Goal: Task Accomplishment & Management: Use online tool/utility

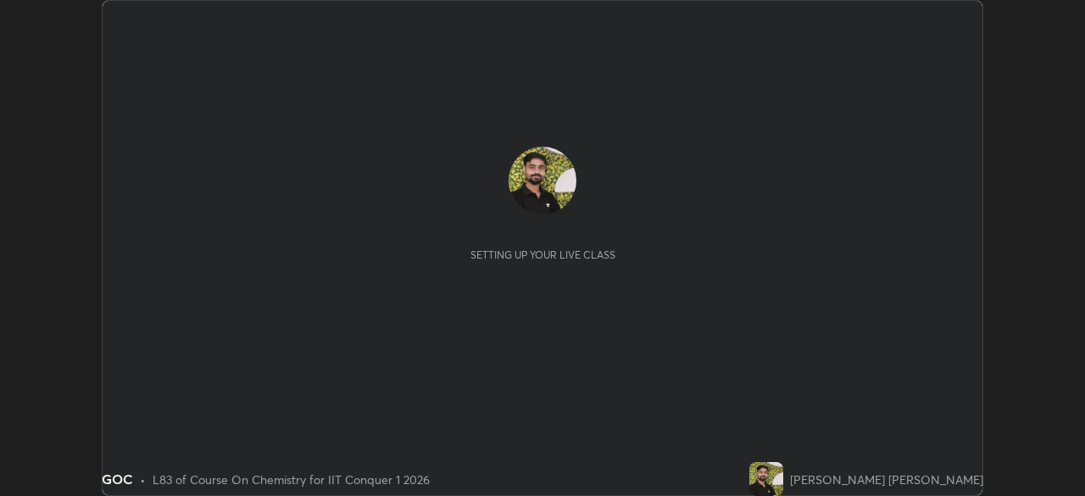
scroll to position [496, 1085]
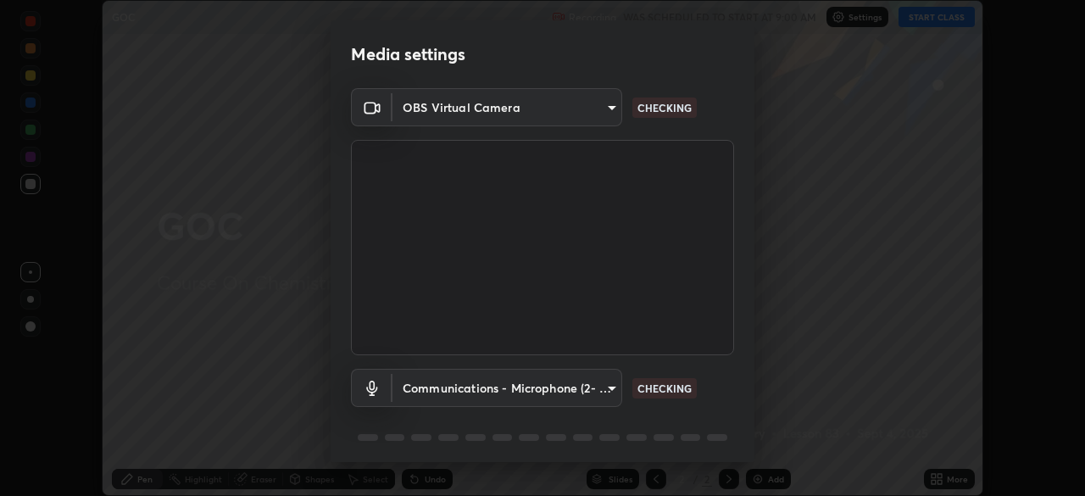
type input "9c5db0e3d6bf80210af106929d999d9f929c5ea5bbb961195660b7f823e2c793"
type input "communications"
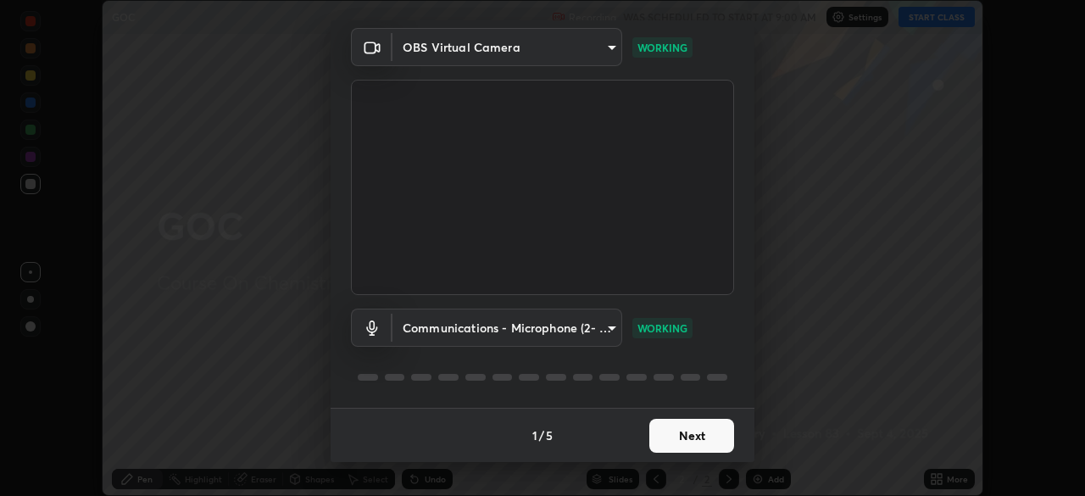
click at [714, 431] on button "Next" at bounding box center [691, 436] width 85 height 34
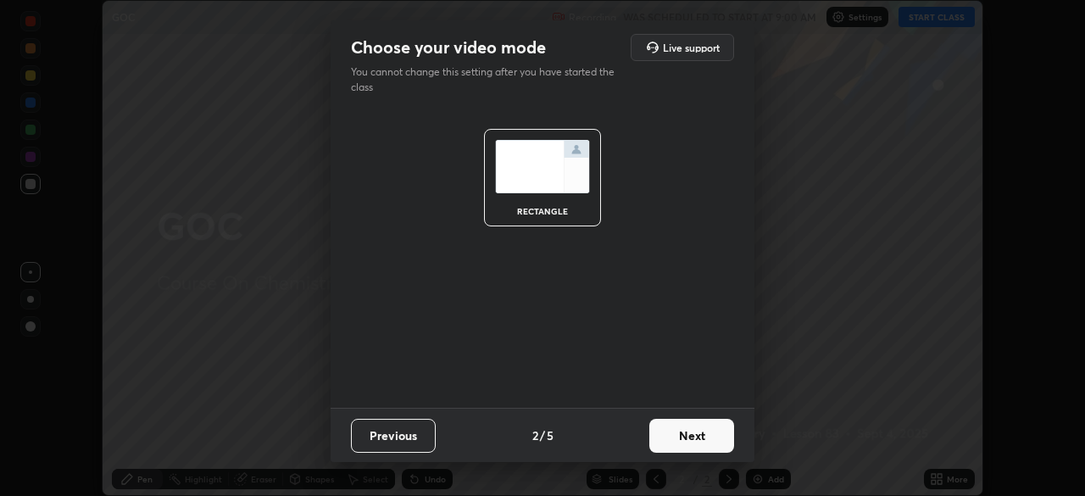
scroll to position [0, 0]
click at [712, 443] on button "Next" at bounding box center [691, 436] width 85 height 34
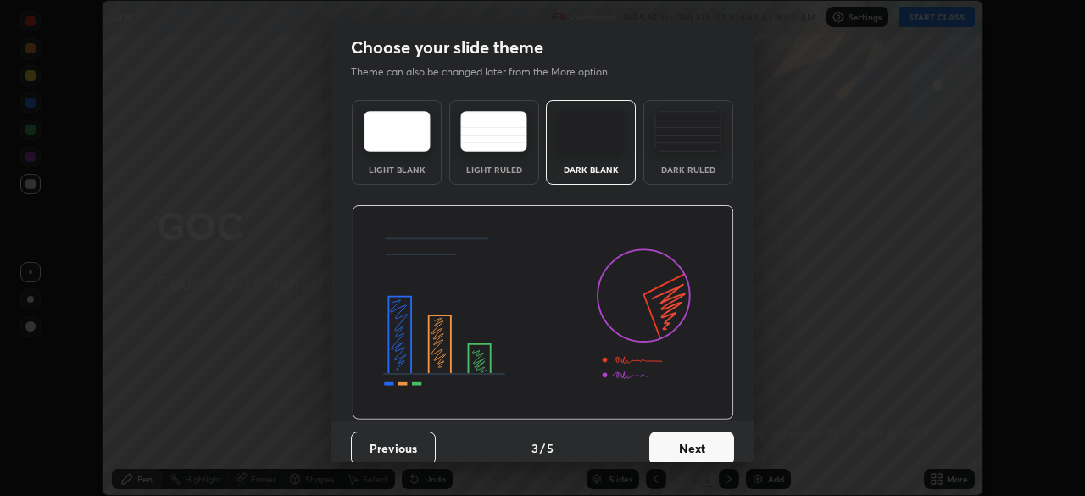
click at [709, 446] on button "Next" at bounding box center [691, 448] width 85 height 34
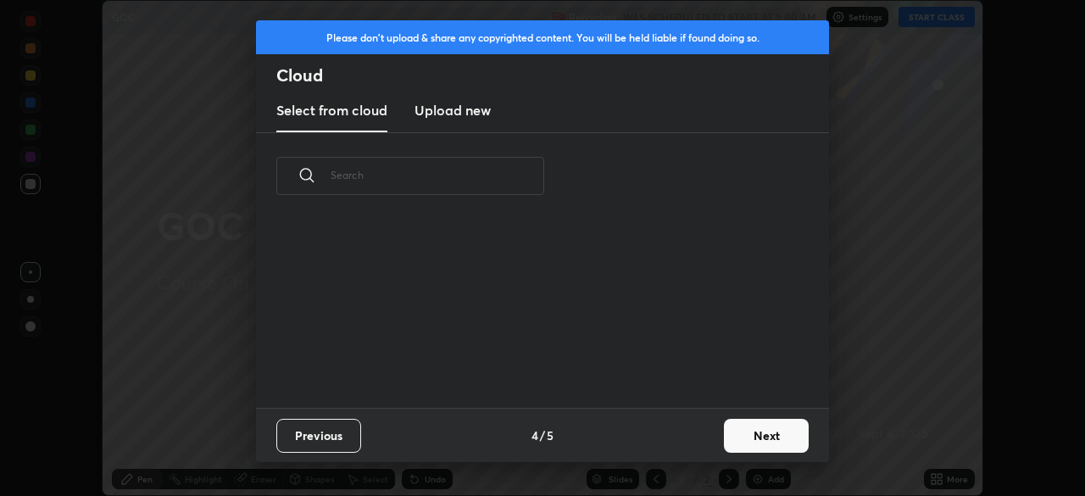
click at [741, 448] on button "Next" at bounding box center [766, 436] width 85 height 34
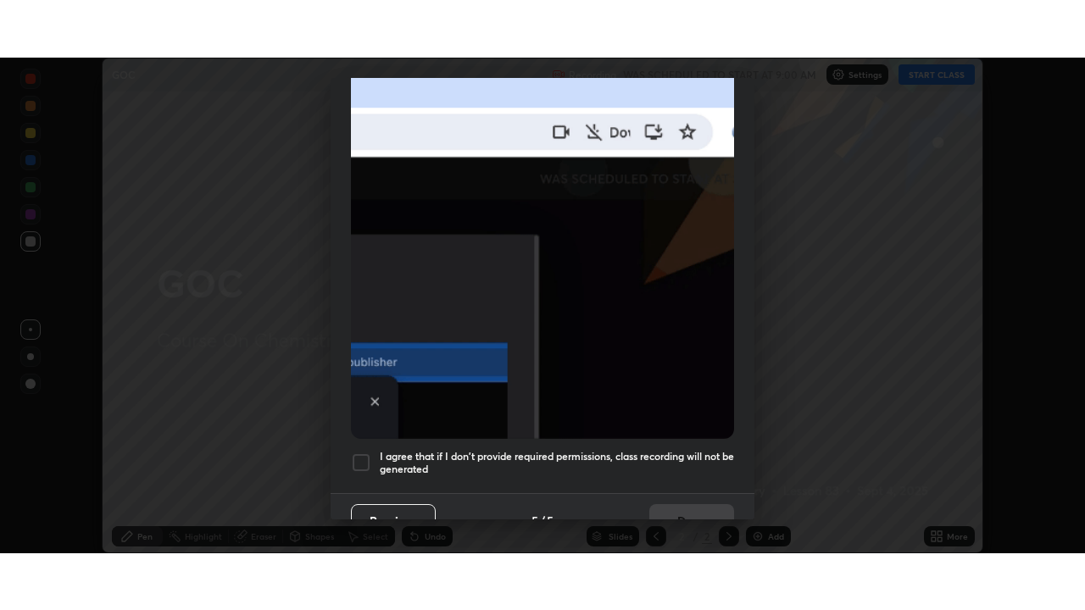
scroll to position [406, 0]
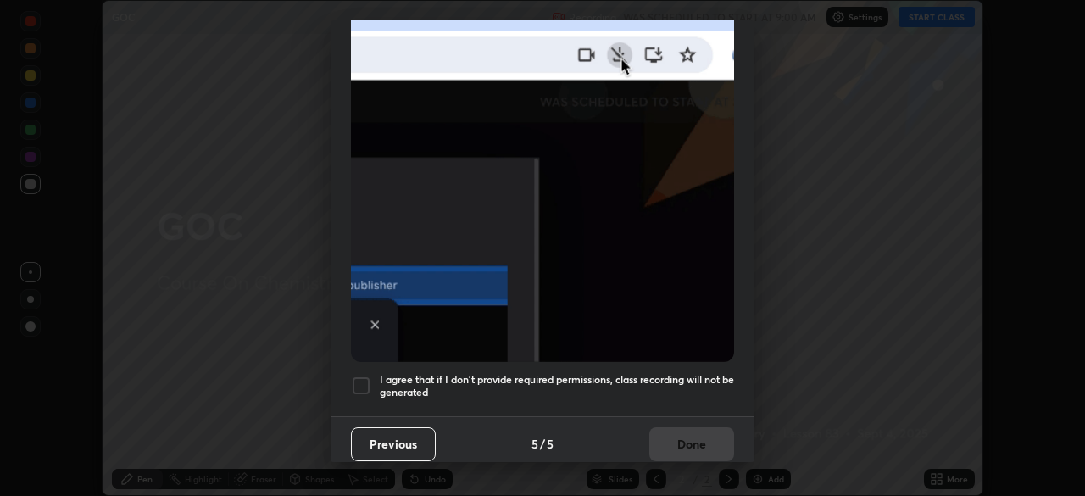
click at [364, 376] on div at bounding box center [361, 386] width 20 height 20
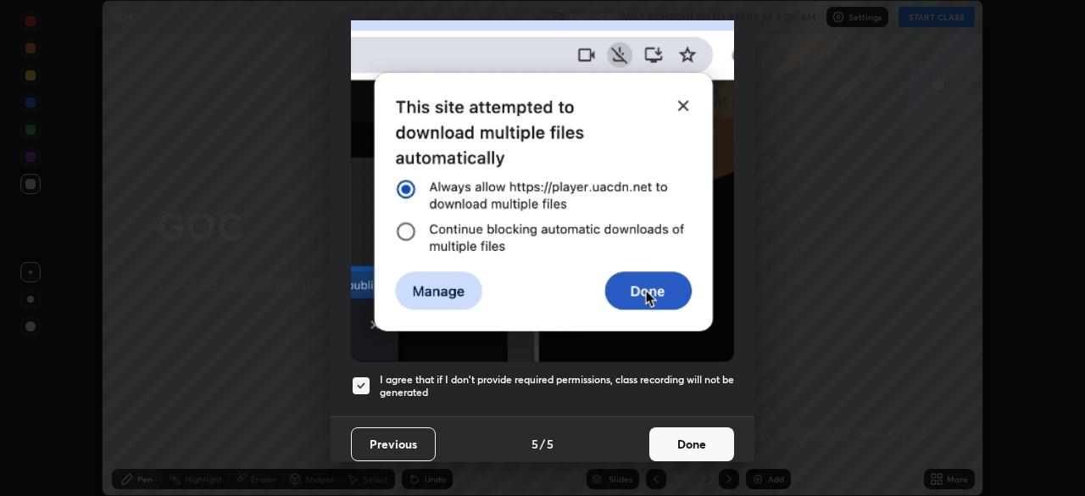
click at [679, 438] on button "Done" at bounding box center [691, 444] width 85 height 34
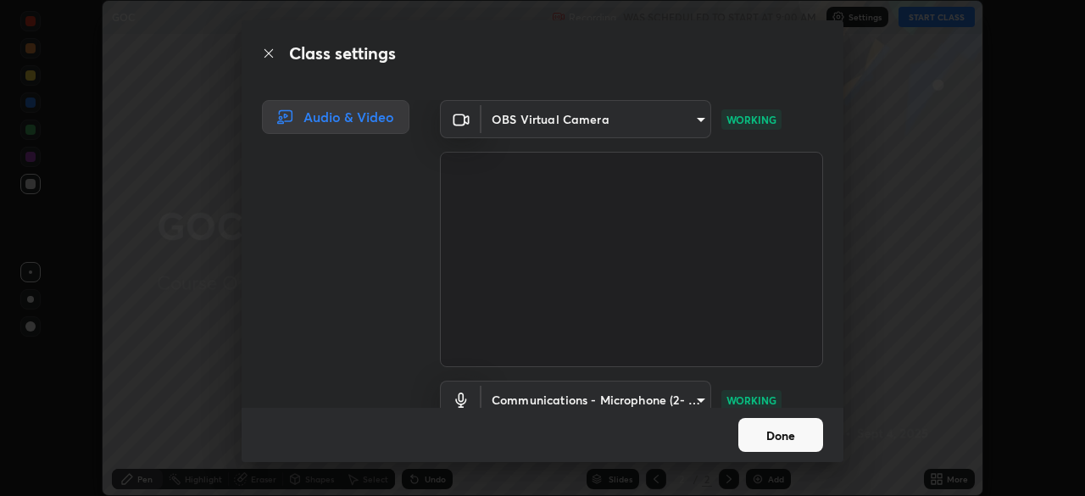
click at [775, 430] on button "Done" at bounding box center [780, 435] width 85 height 34
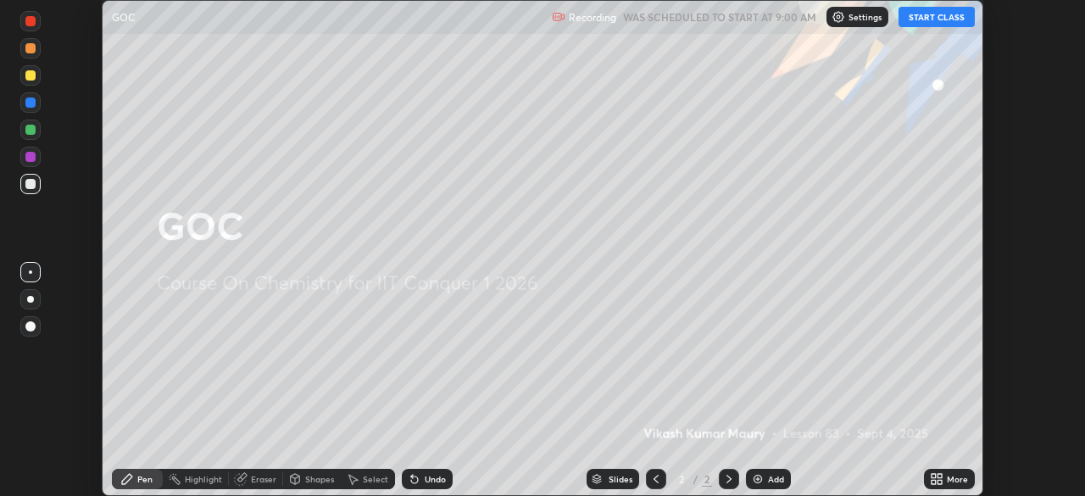
click at [947, 477] on div "More" at bounding box center [957, 479] width 21 height 8
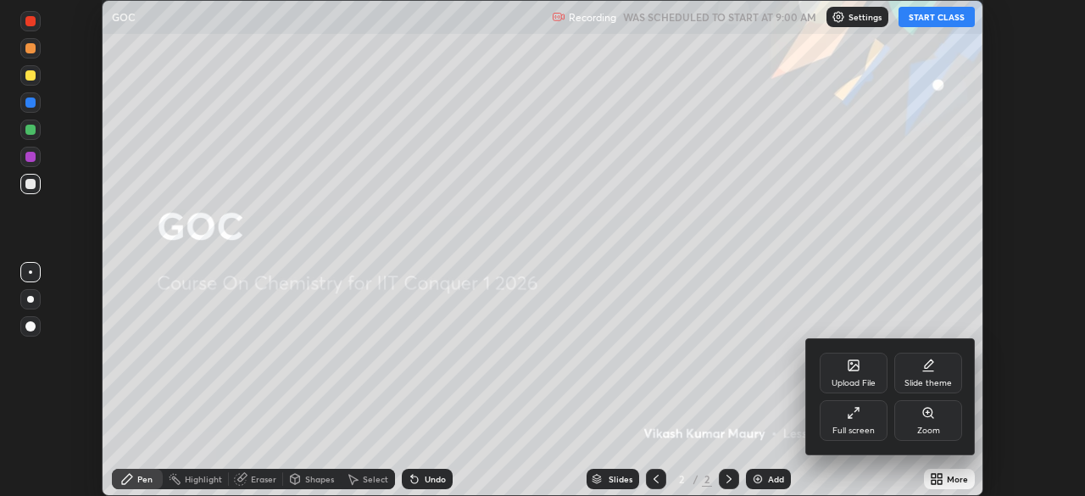
click at [857, 426] on div "Full screen" at bounding box center [853, 430] width 42 height 8
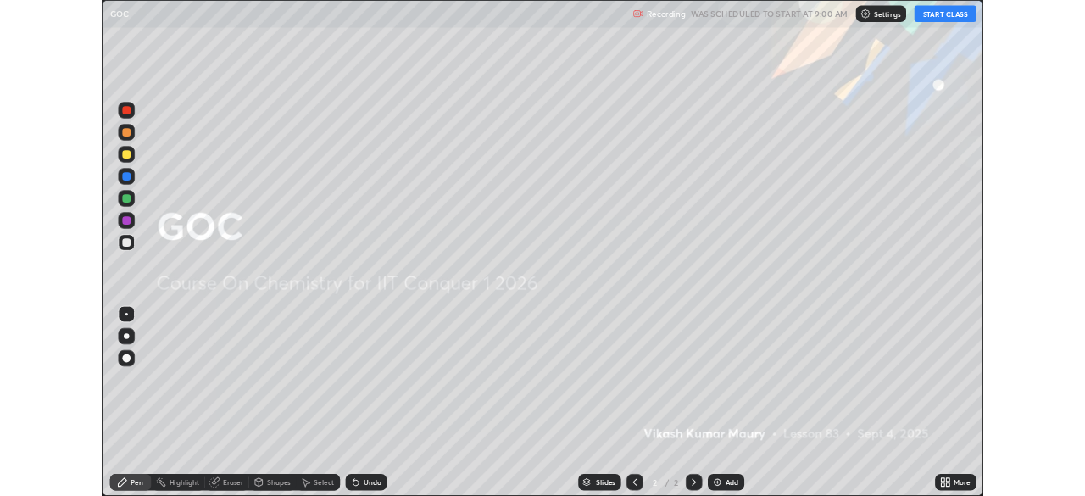
scroll to position [610, 1085]
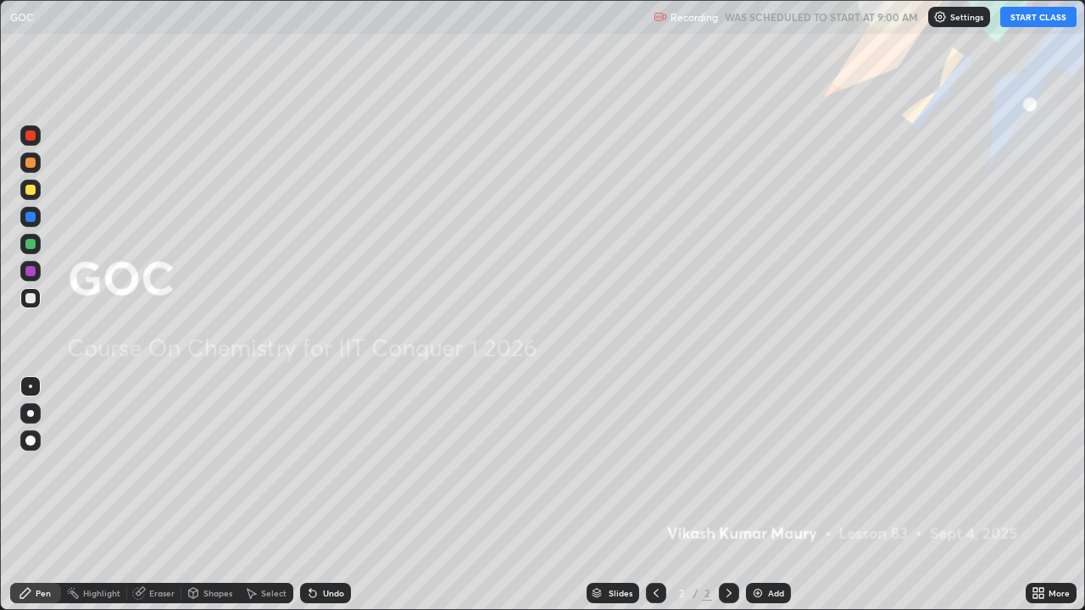
click at [1018, 19] on button "START CLASS" at bounding box center [1038, 17] width 76 height 20
click at [774, 495] on div "Add" at bounding box center [768, 593] width 45 height 20
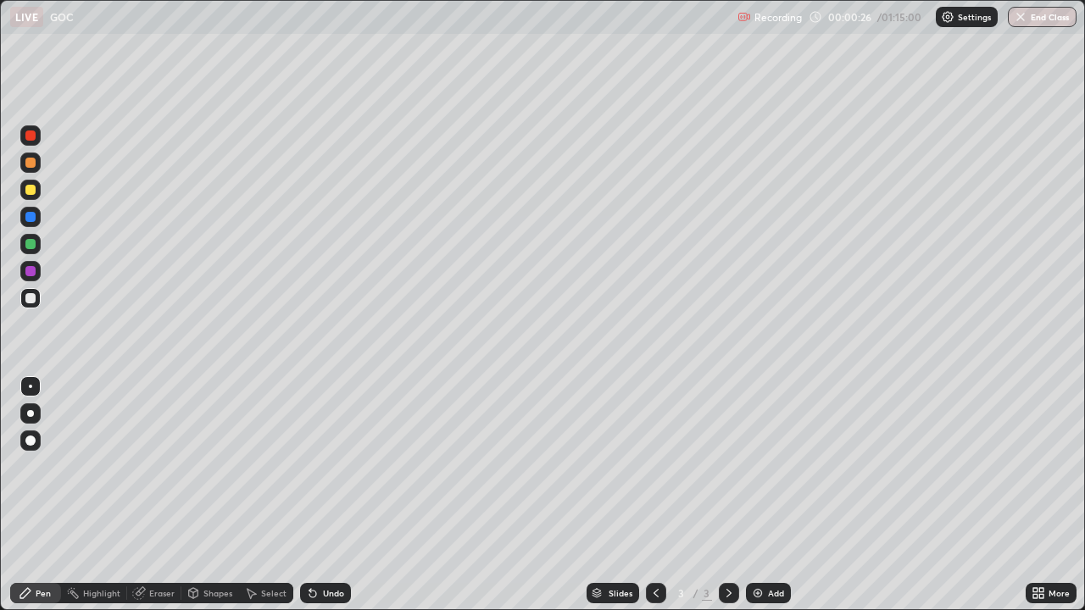
click at [31, 192] on div at bounding box center [30, 190] width 10 height 10
click at [774, 495] on div "Add" at bounding box center [776, 593] width 16 height 8
click at [762, 495] on img at bounding box center [758, 594] width 14 height 14
click at [761, 495] on img at bounding box center [758, 594] width 14 height 14
click at [151, 495] on div "Eraser" at bounding box center [154, 593] width 54 height 20
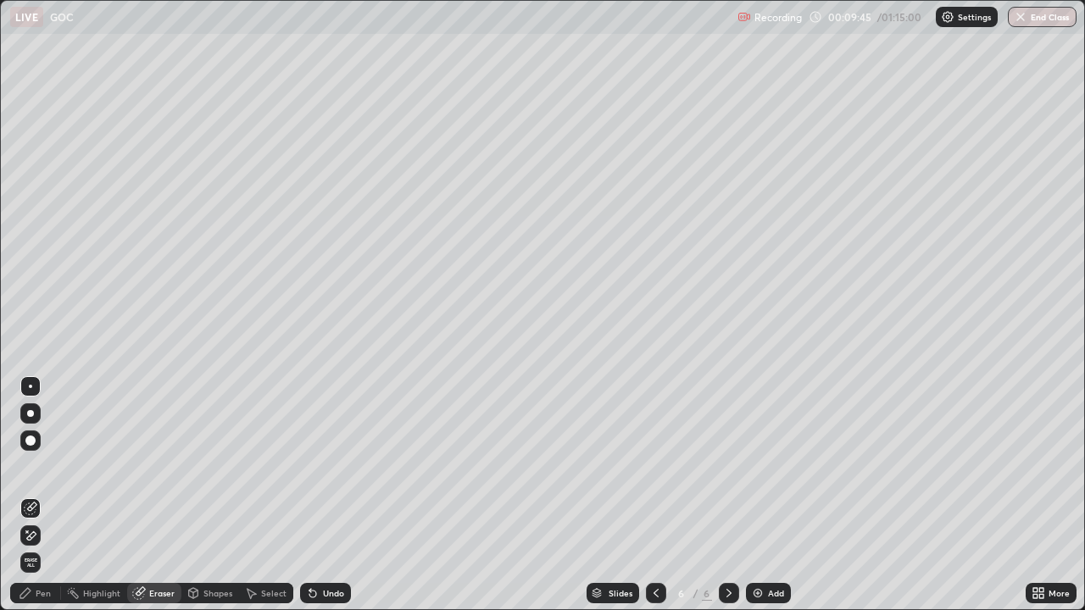
click at [40, 495] on div "Pen" at bounding box center [43, 593] width 15 height 8
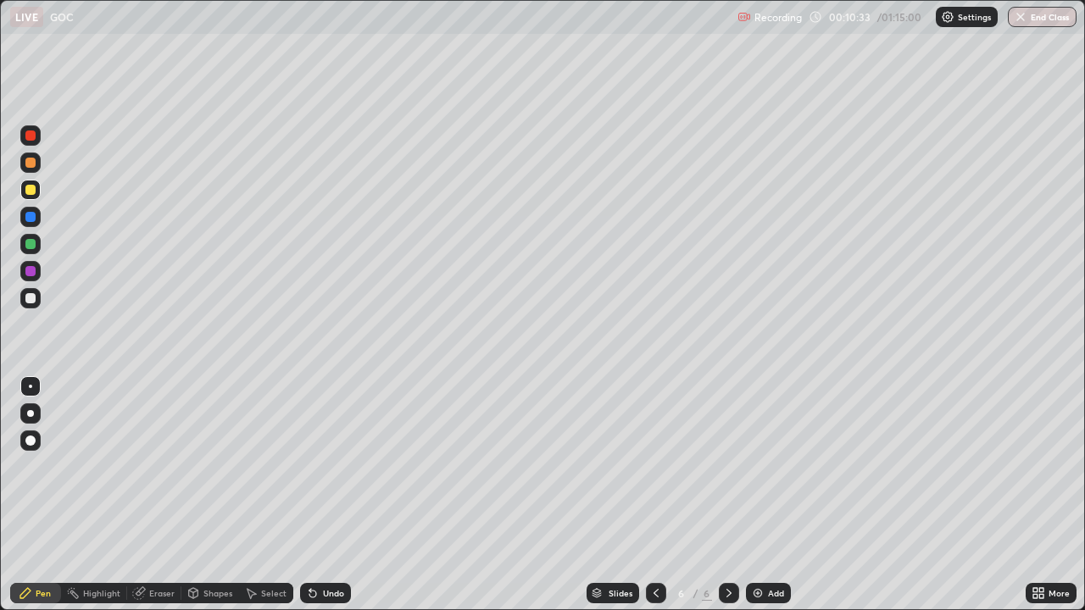
click at [762, 495] on div "Add" at bounding box center [768, 593] width 45 height 20
click at [657, 495] on div at bounding box center [656, 593] width 20 height 20
click at [655, 495] on icon at bounding box center [656, 593] width 5 height 8
click at [654, 495] on icon at bounding box center [656, 594] width 14 height 14
click at [727, 495] on icon at bounding box center [729, 594] width 14 height 14
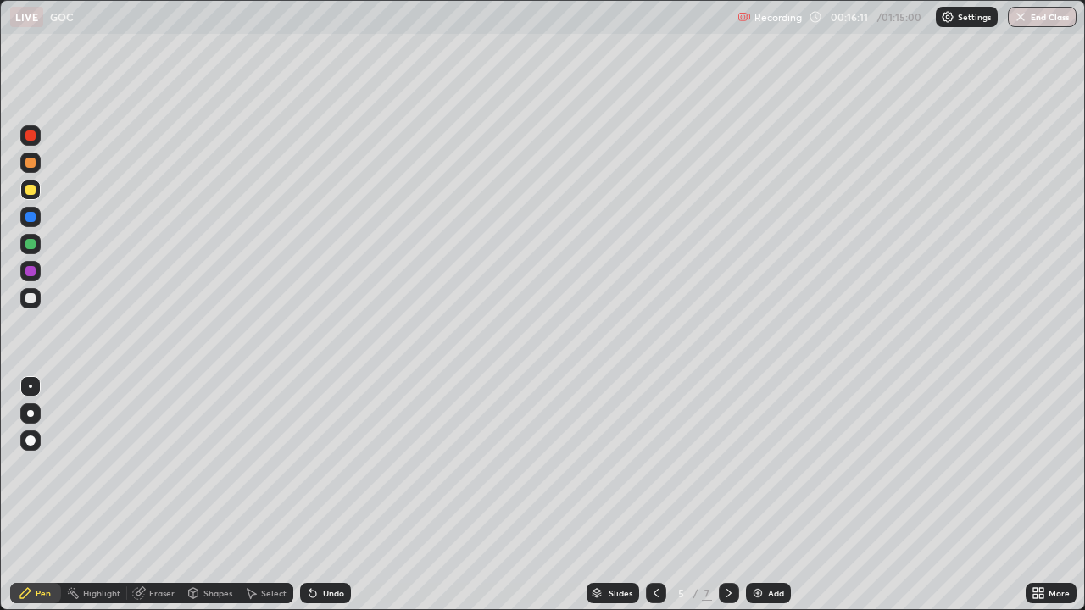
click at [725, 495] on icon at bounding box center [729, 594] width 14 height 14
click at [762, 495] on img at bounding box center [758, 594] width 14 height 14
click at [760, 495] on img at bounding box center [758, 594] width 14 height 14
click at [153, 495] on div "Eraser" at bounding box center [161, 593] width 25 height 8
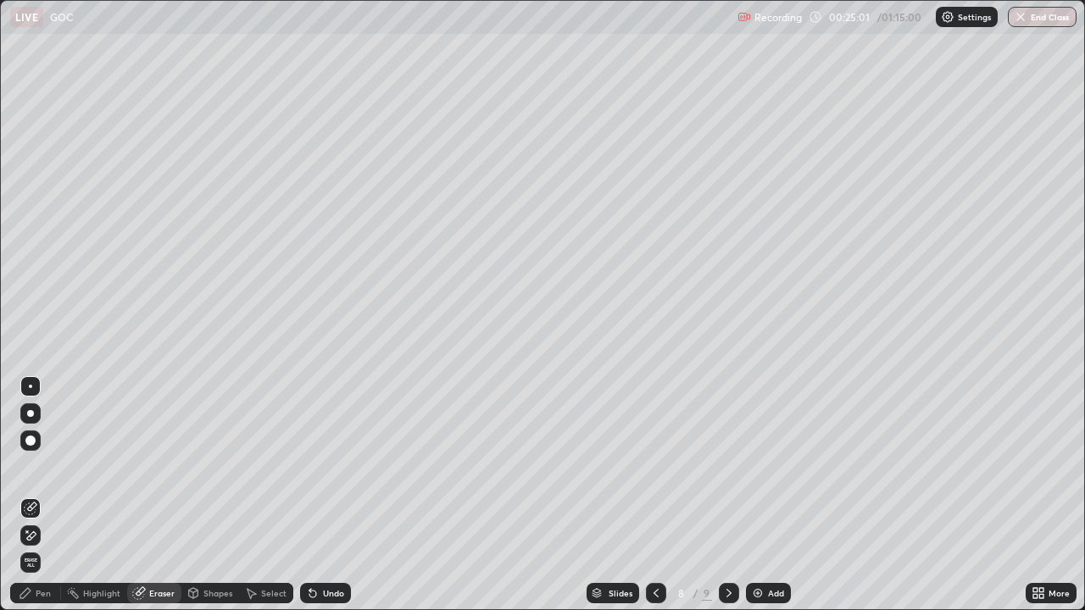
click at [37, 495] on div "Pen" at bounding box center [43, 593] width 15 height 8
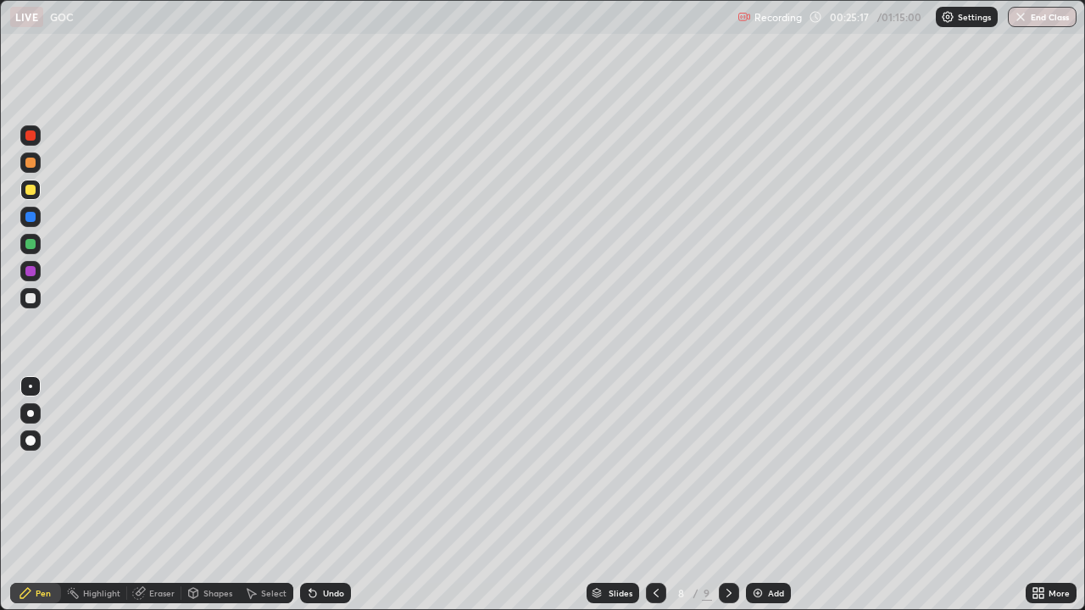
click at [156, 495] on div "Eraser" at bounding box center [161, 593] width 25 height 8
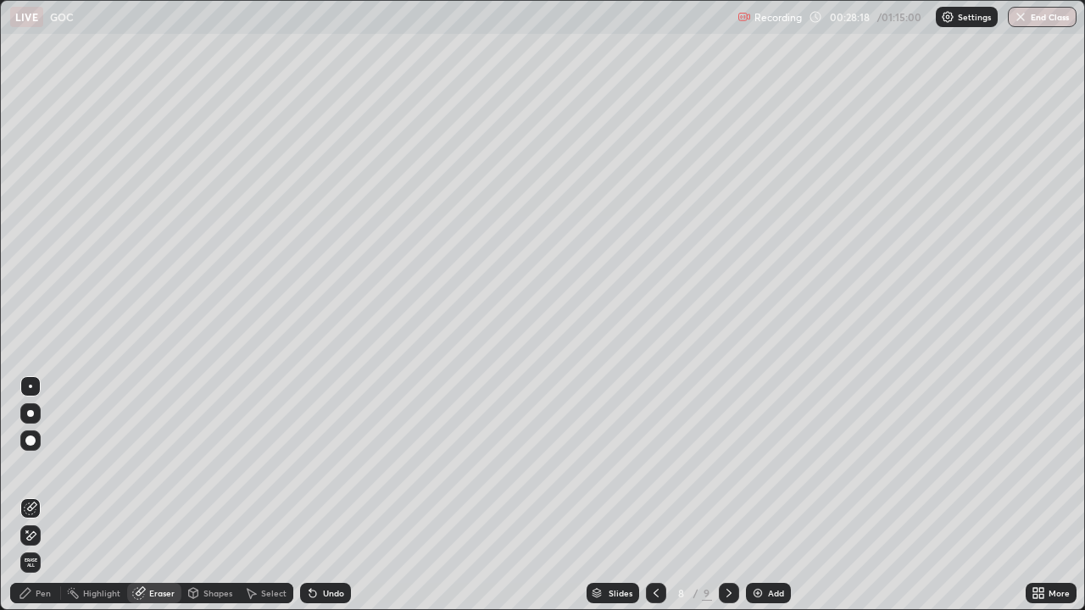
click at [32, 495] on div "Pen" at bounding box center [35, 593] width 51 height 20
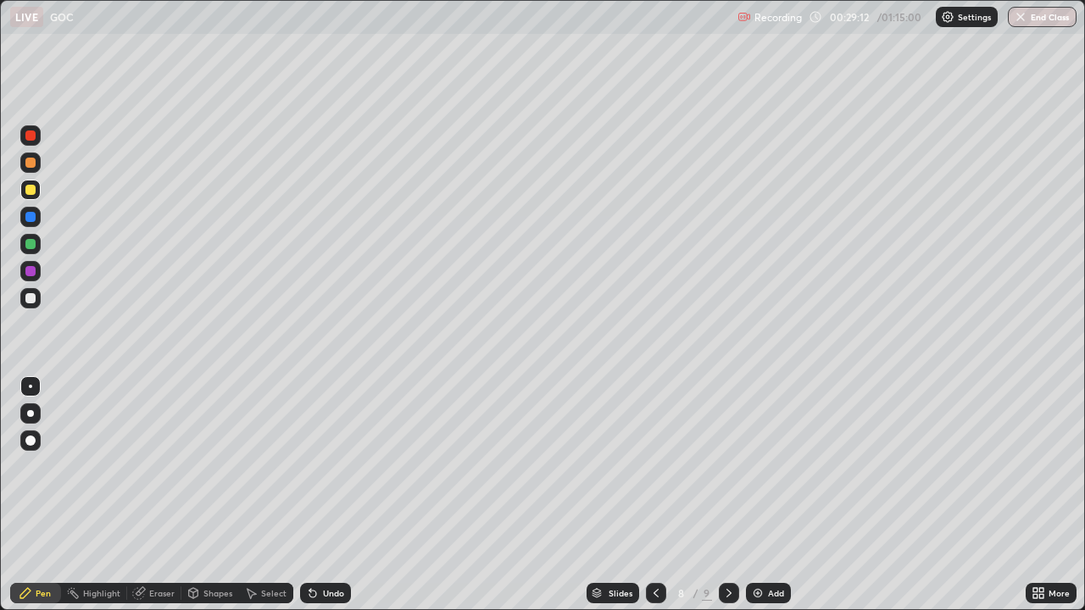
click at [764, 495] on div "Add" at bounding box center [768, 593] width 45 height 20
click at [158, 495] on div "Eraser" at bounding box center [161, 593] width 25 height 8
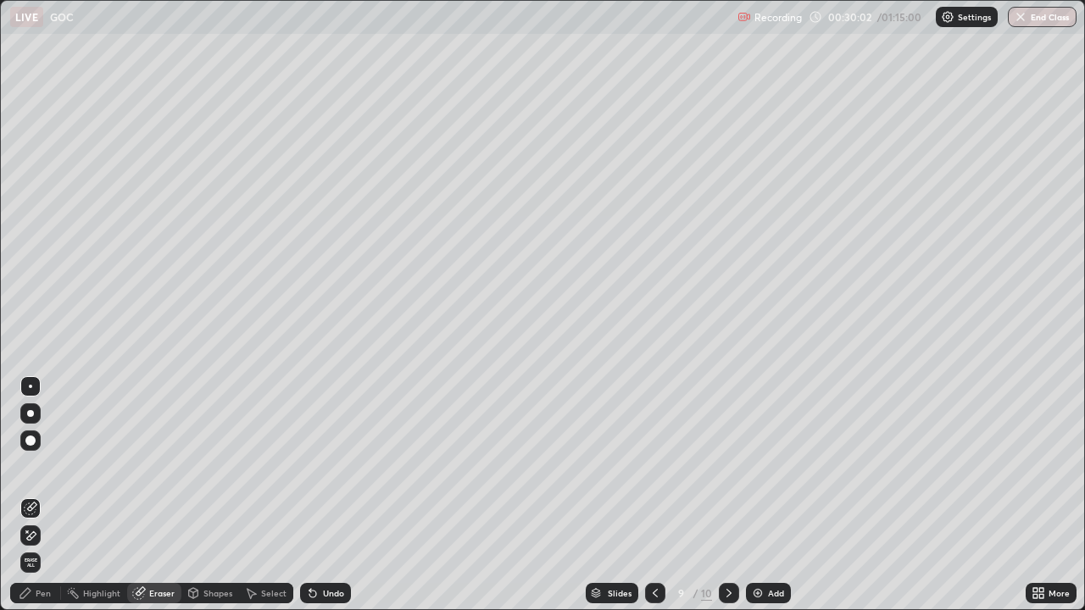
click at [36, 495] on div "Pen" at bounding box center [43, 593] width 15 height 8
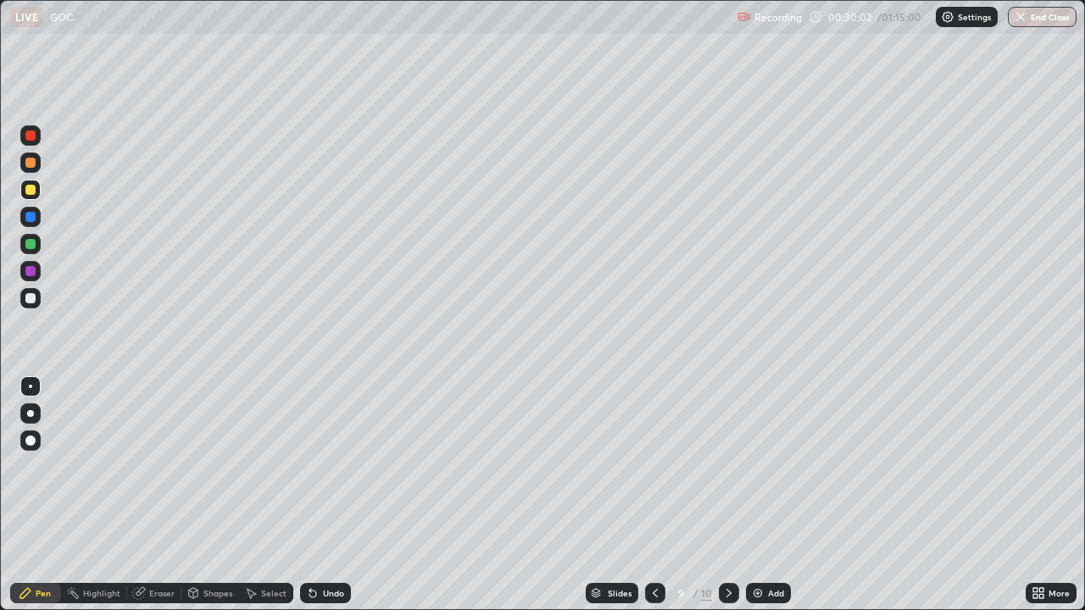
click at [40, 495] on div "Pen" at bounding box center [35, 593] width 51 height 20
click at [45, 495] on div "Pen" at bounding box center [43, 593] width 15 height 8
click at [164, 495] on div "Eraser" at bounding box center [161, 593] width 25 height 8
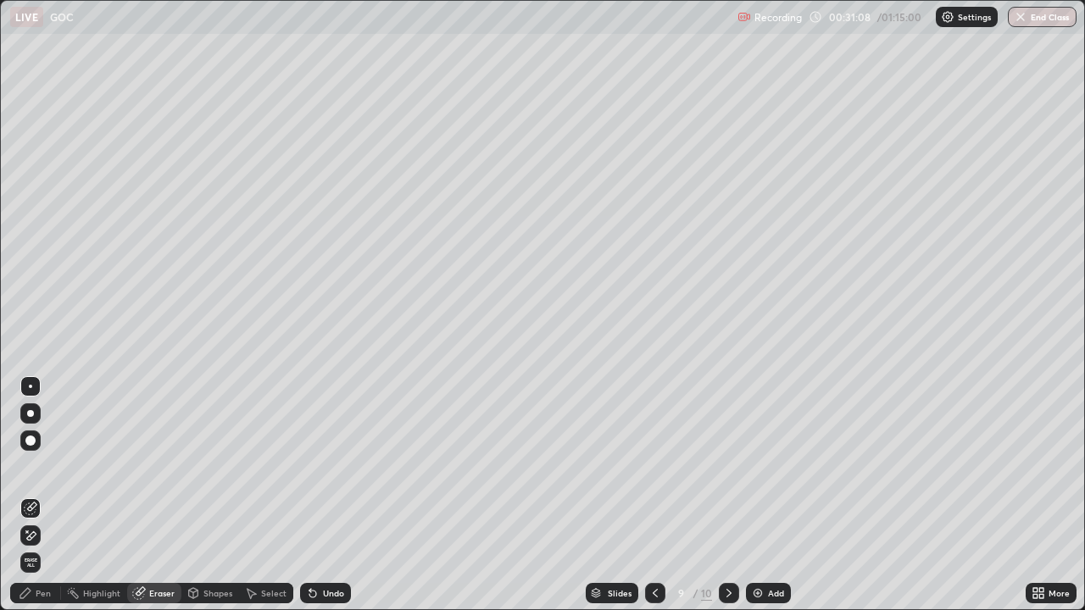
click at [771, 495] on div "Add" at bounding box center [776, 593] width 16 height 8
click at [42, 495] on div "Pen" at bounding box center [35, 593] width 51 height 20
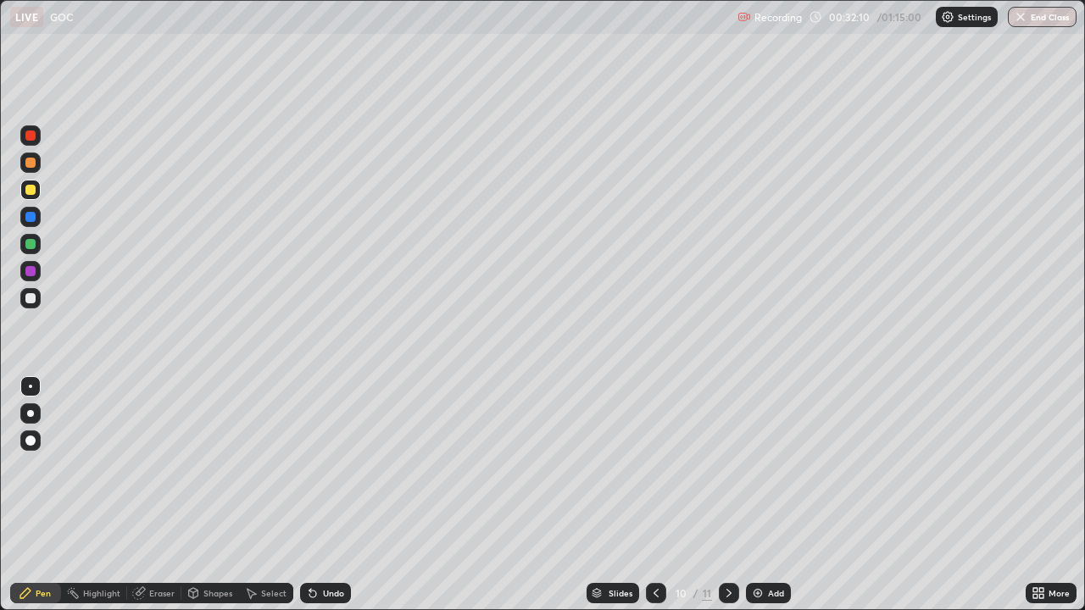
click at [1043, 495] on icon at bounding box center [1041, 596] width 4 height 4
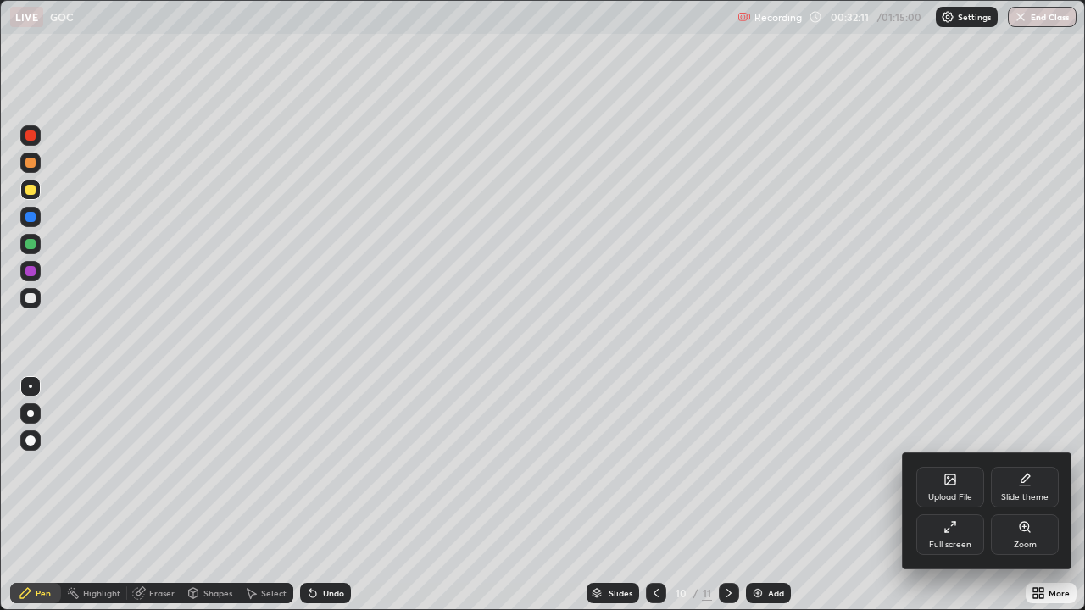
click at [946, 495] on icon at bounding box center [946, 530] width 3 height 3
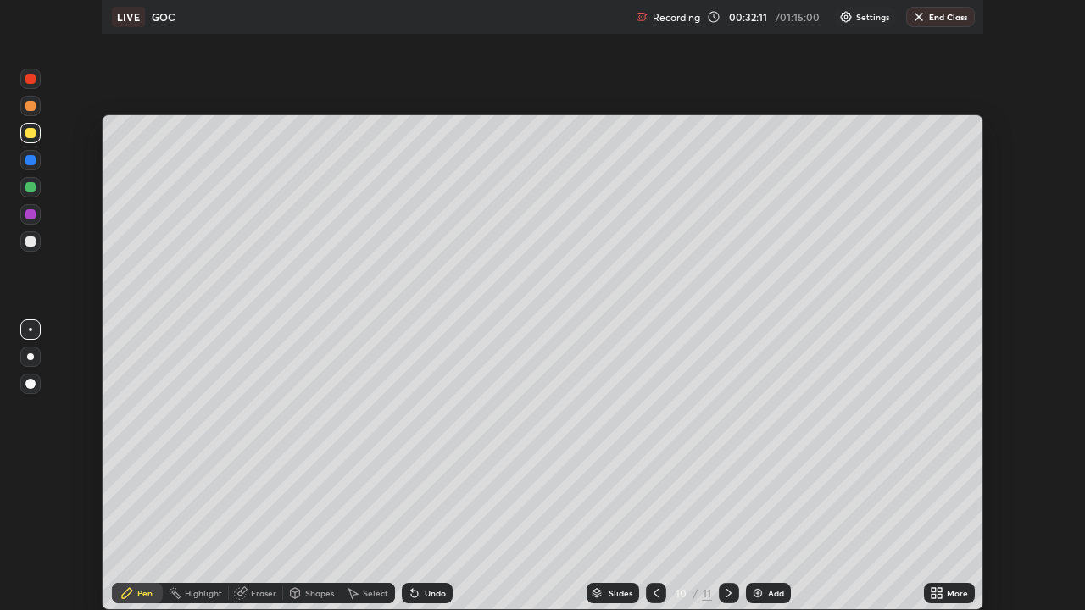
scroll to position [84269, 83680]
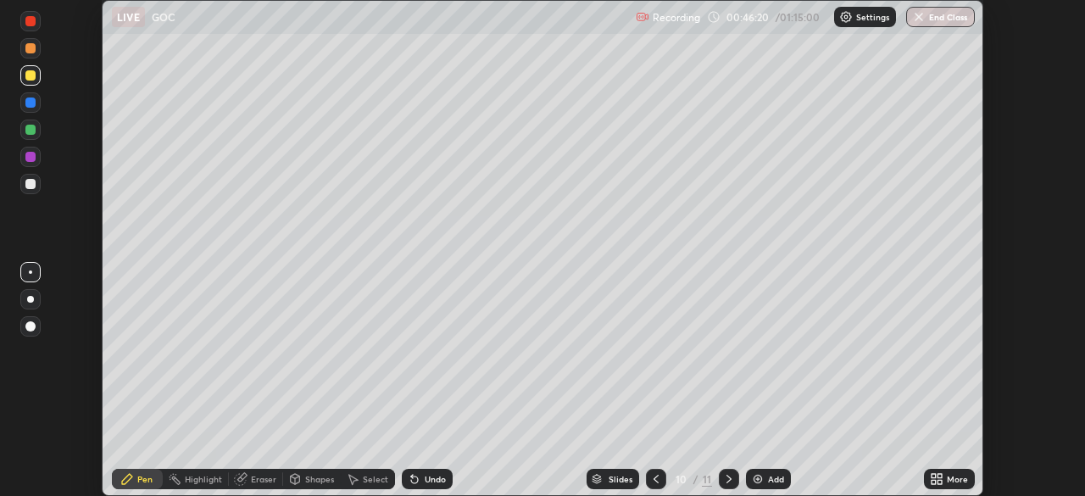
click at [945, 479] on div "More" at bounding box center [949, 479] width 51 height 20
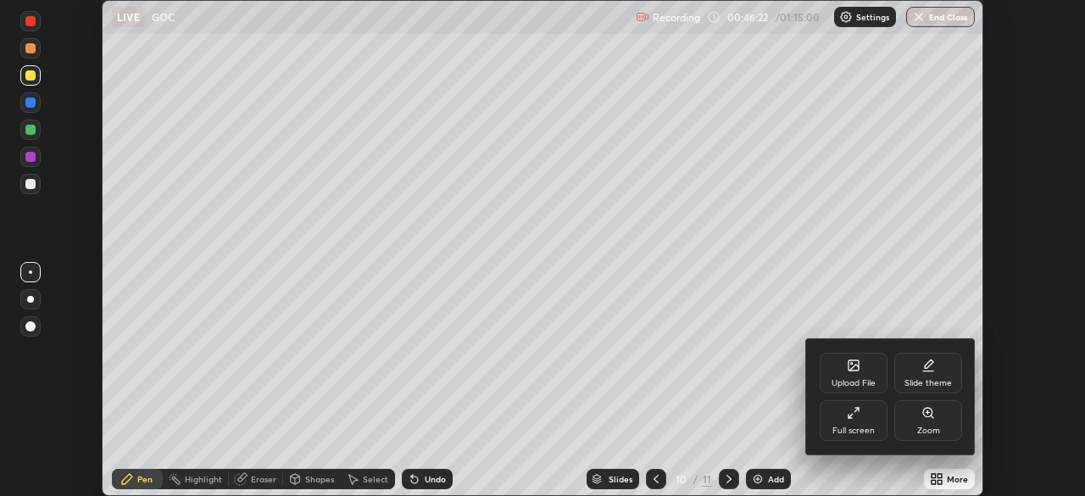
click at [939, 487] on div at bounding box center [542, 248] width 1085 height 496
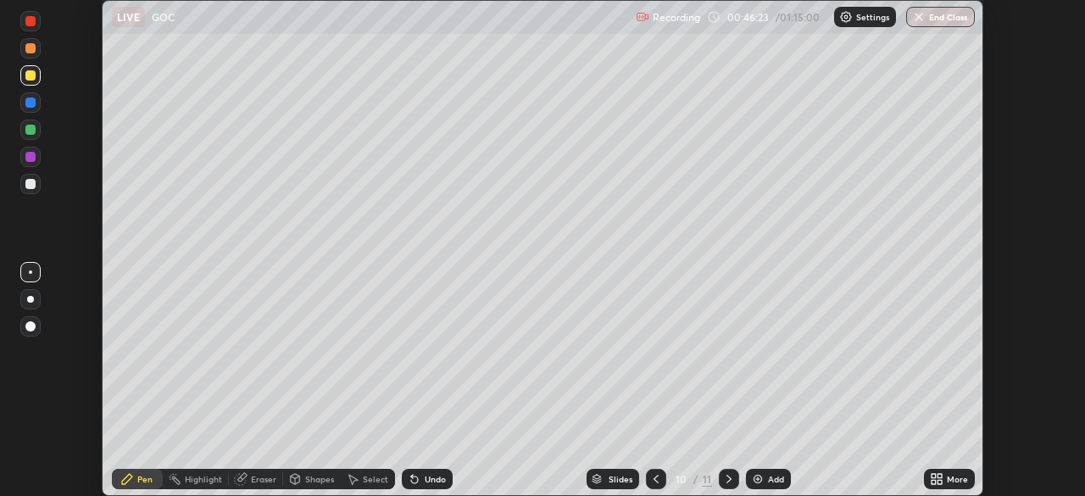
click at [949, 481] on div "More" at bounding box center [957, 479] width 21 height 8
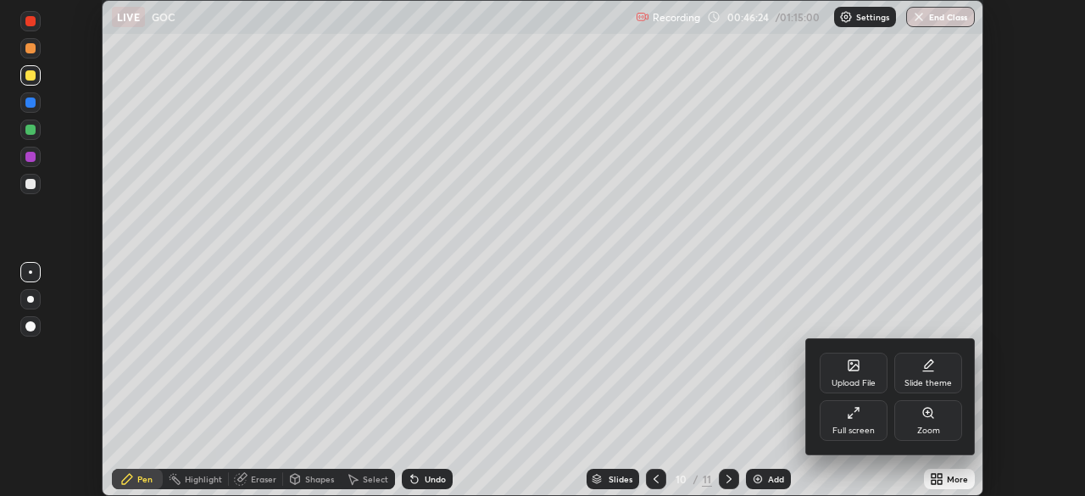
click at [860, 416] on icon at bounding box center [854, 413] width 14 height 14
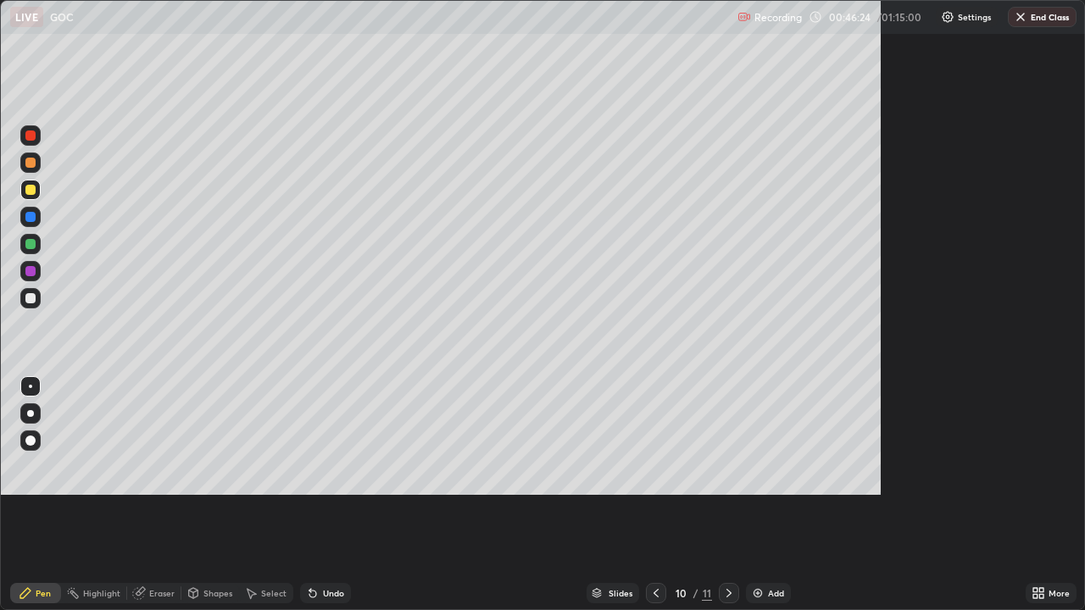
scroll to position [610, 1085]
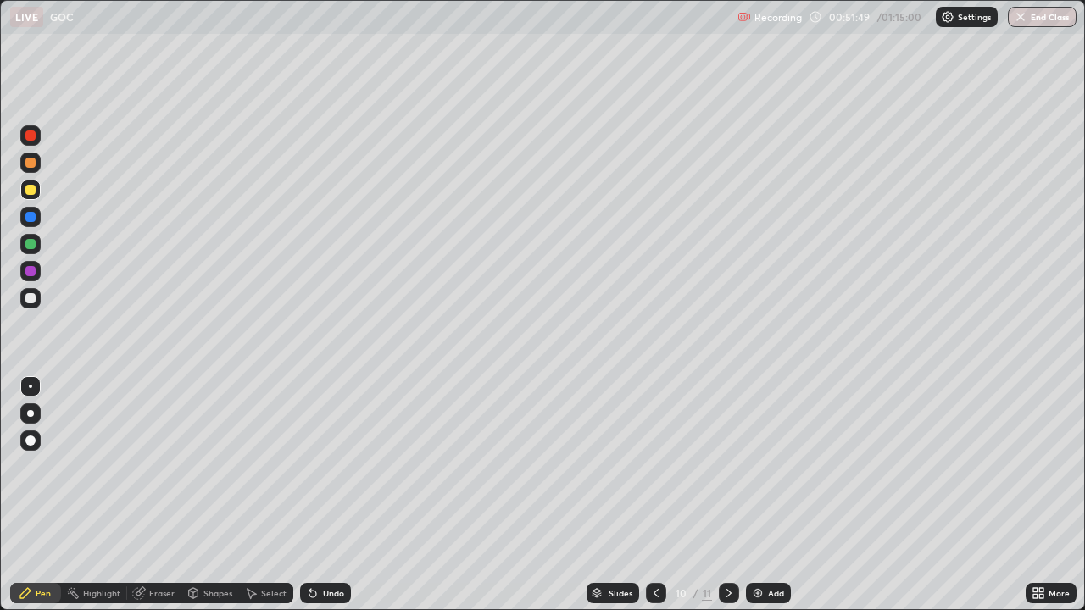
click at [771, 495] on div "Add" at bounding box center [776, 593] width 16 height 8
click at [768, 495] on div "Add" at bounding box center [776, 593] width 16 height 8
click at [655, 495] on icon at bounding box center [656, 594] width 14 height 14
click at [654, 495] on icon at bounding box center [656, 594] width 14 height 14
click at [657, 495] on div at bounding box center [656, 593] width 20 height 34
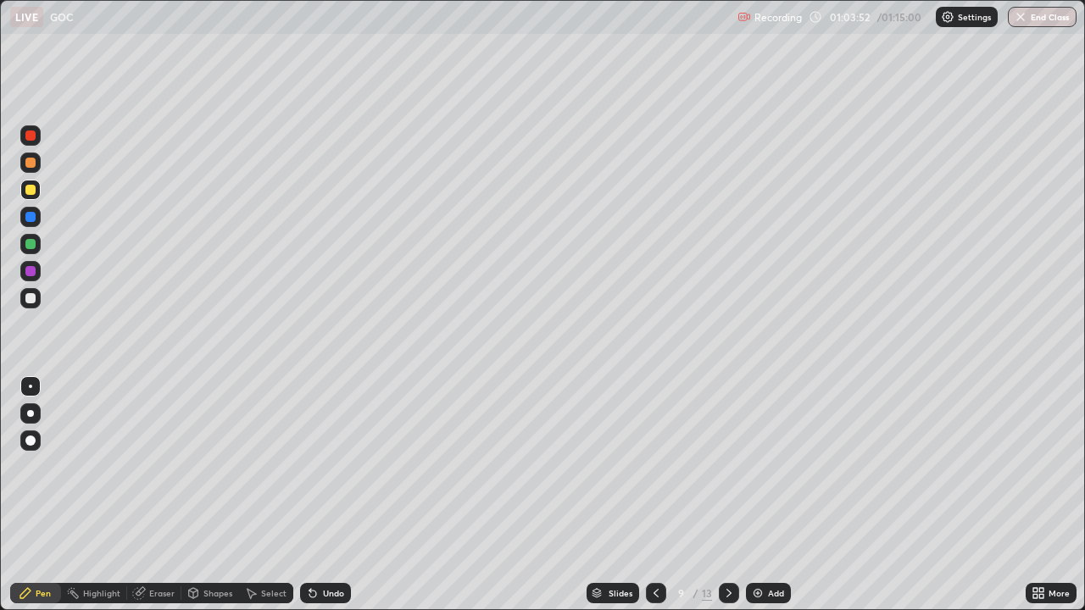
click at [655, 495] on div at bounding box center [656, 593] width 20 height 34
click at [656, 495] on div at bounding box center [656, 593] width 20 height 34
click at [657, 495] on div at bounding box center [656, 593] width 20 height 34
click at [659, 495] on div at bounding box center [656, 593] width 20 height 34
click at [727, 495] on icon at bounding box center [729, 594] width 14 height 14
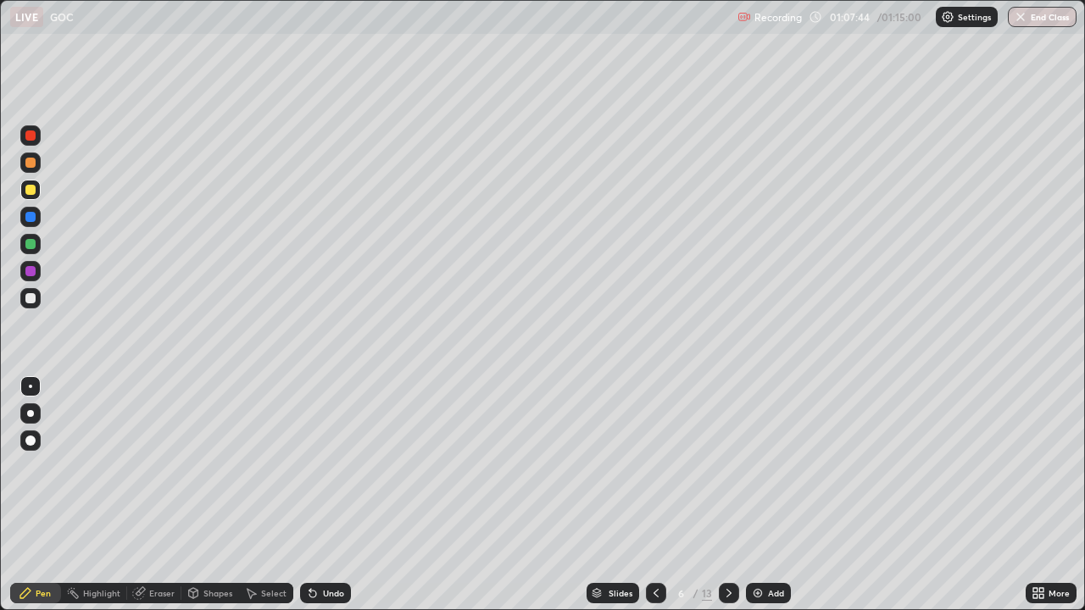
click at [768, 495] on div "Add" at bounding box center [776, 593] width 16 height 8
click at [765, 495] on div "Add" at bounding box center [768, 593] width 45 height 20
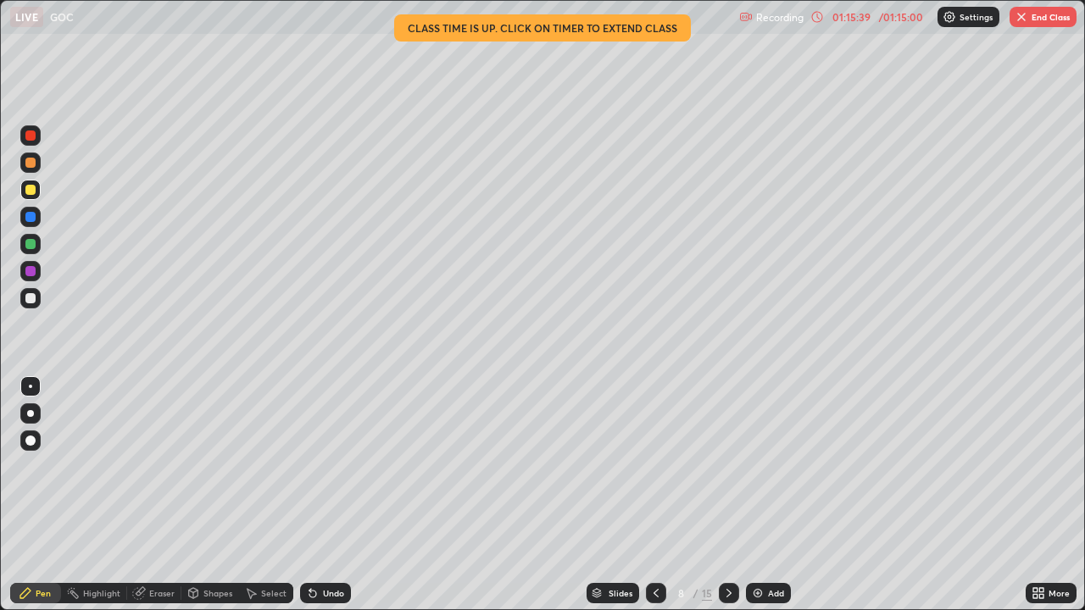
click at [1037, 24] on button "End Class" at bounding box center [1043, 17] width 67 height 20
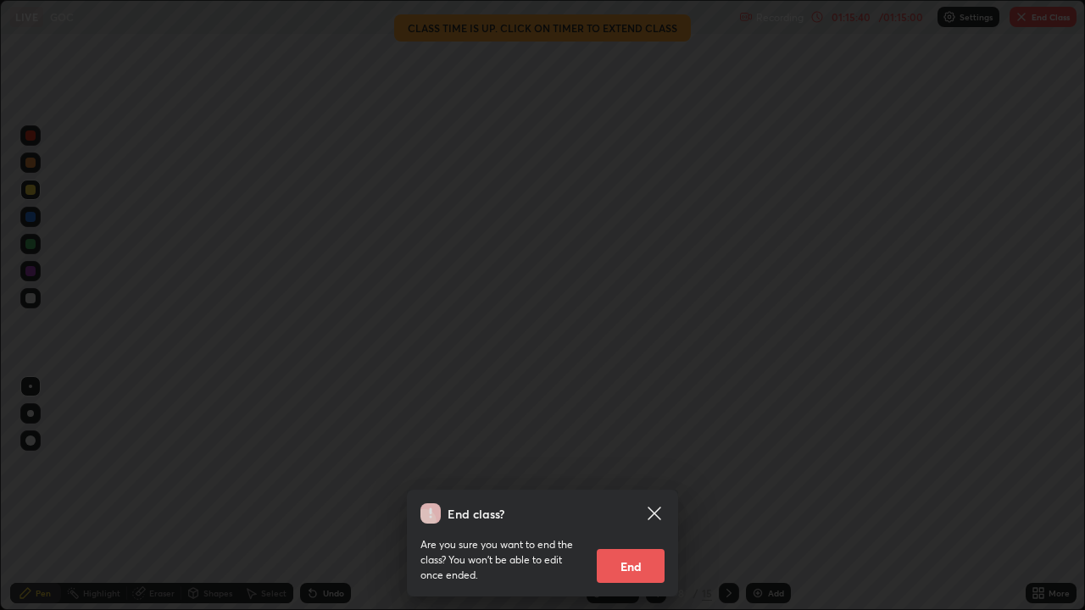
click at [635, 495] on button "End" at bounding box center [631, 566] width 68 height 34
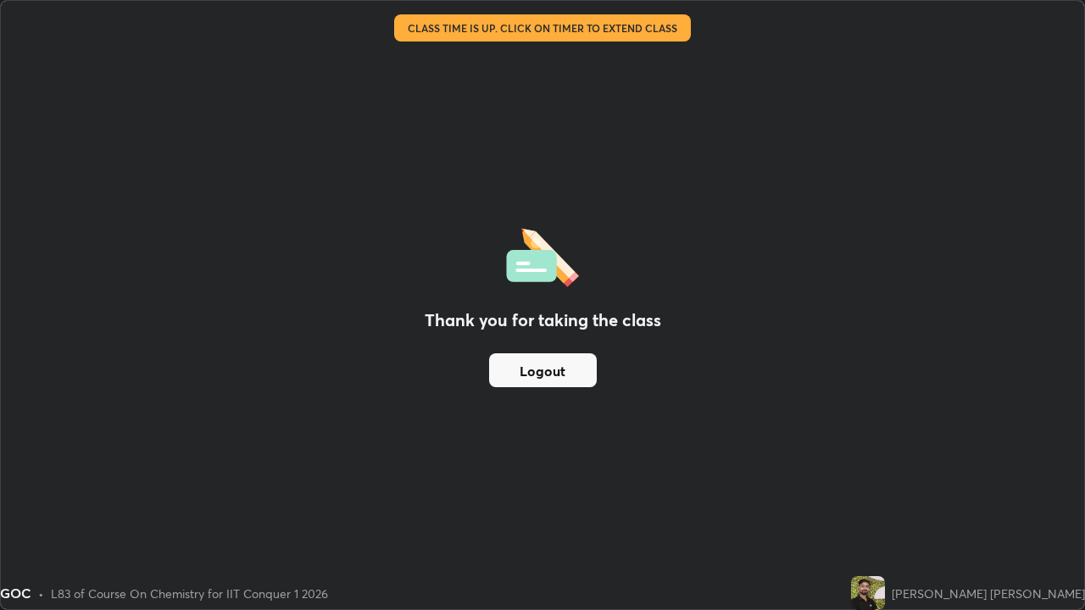
click at [559, 370] on button "Logout" at bounding box center [543, 370] width 108 height 34
